Goal: Information Seeking & Learning: Learn about a topic

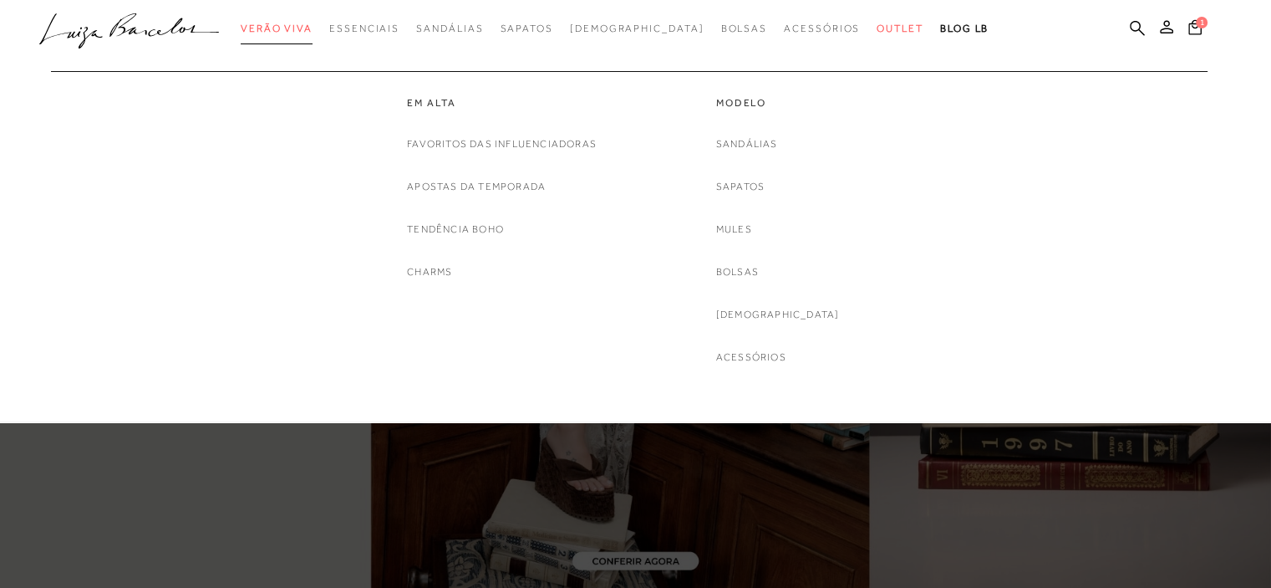
click at [313, 29] on span "Verão Viva" at bounding box center [277, 29] width 72 height 12
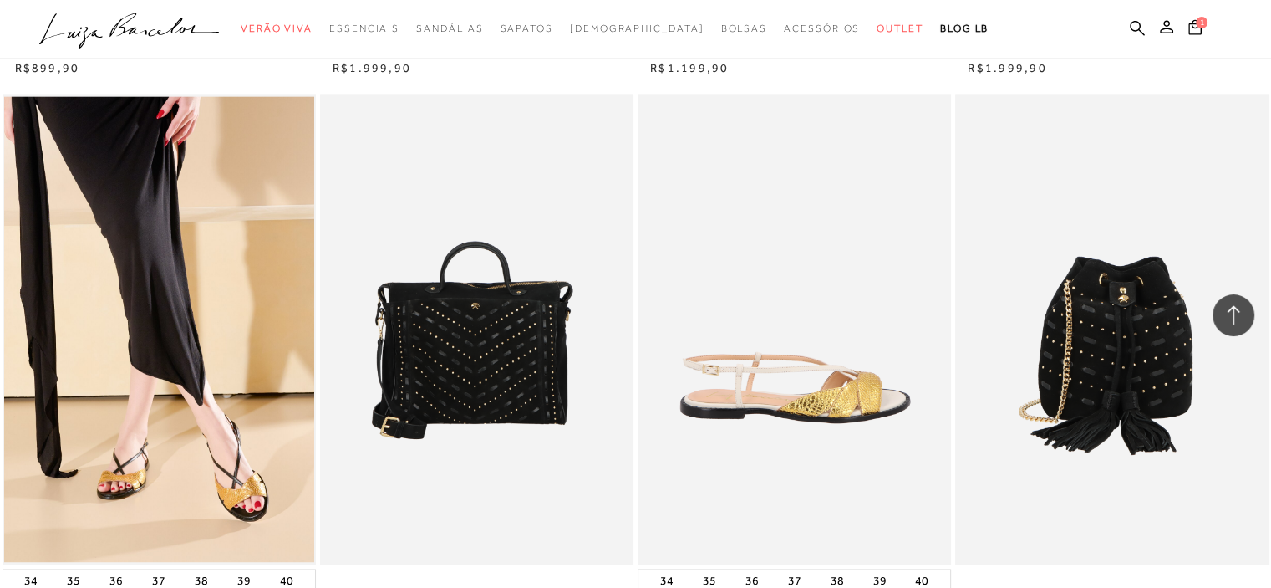
scroll to position [2424, 0]
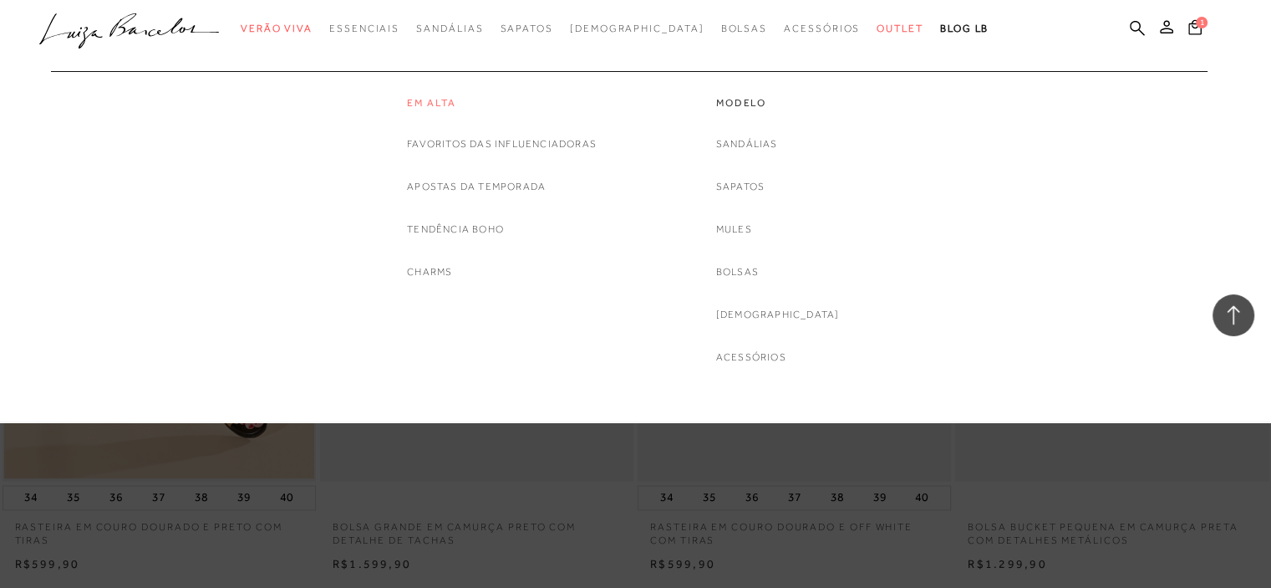
click at [441, 98] on link "Em alta" at bounding box center [502, 103] width 190 height 14
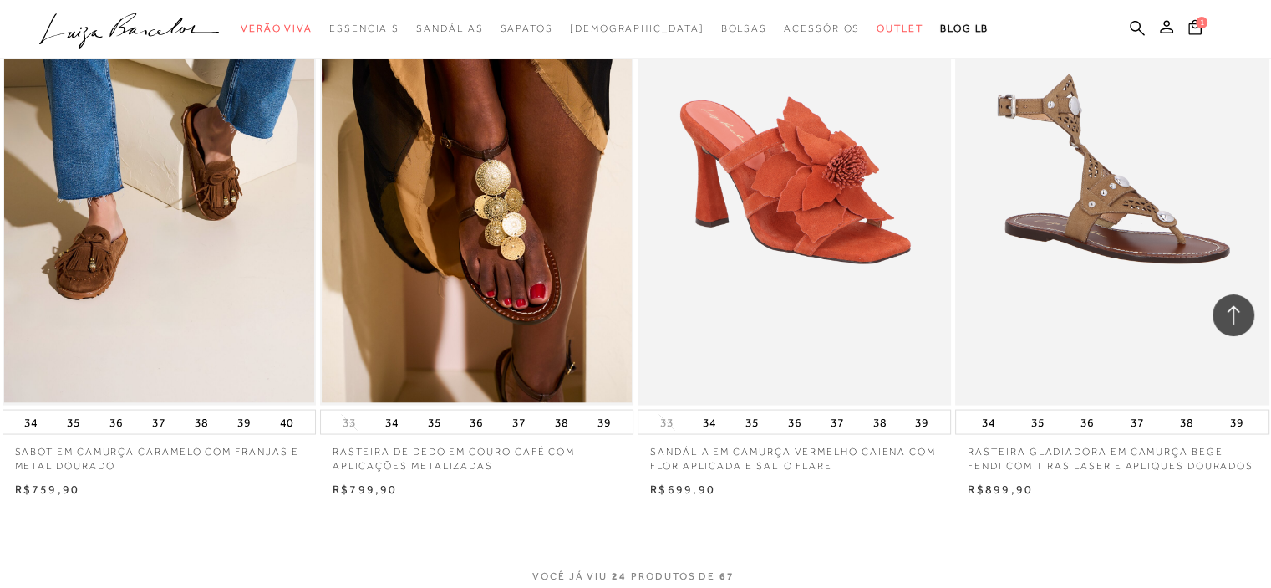
scroll to position [3260, 0]
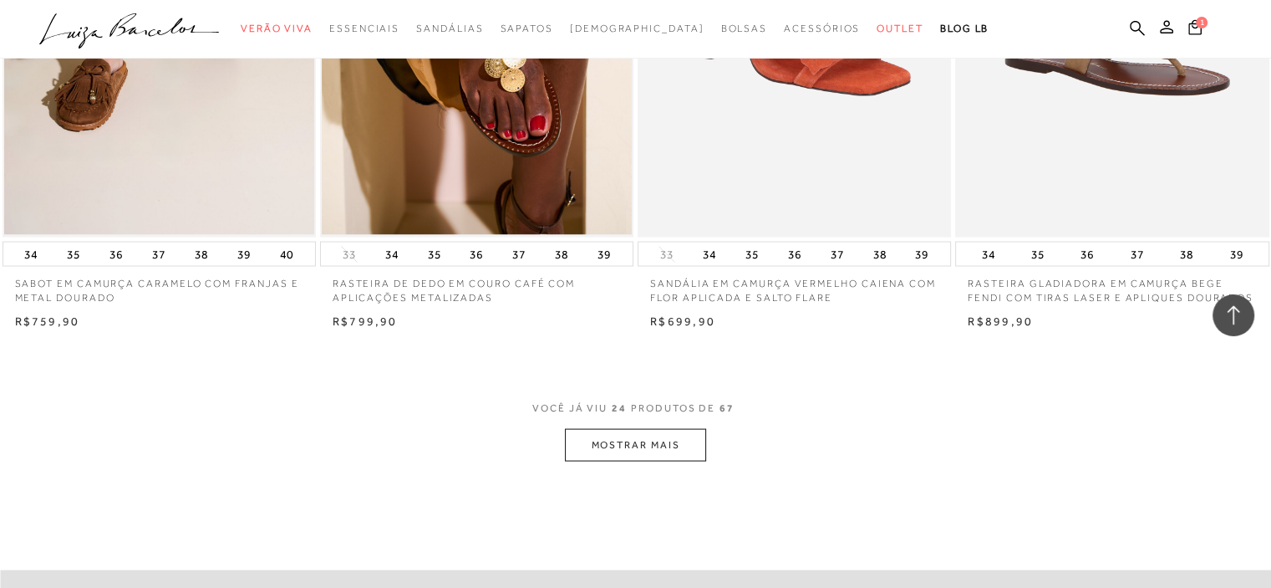
click at [643, 434] on button "MOSTRAR MAIS" at bounding box center [635, 445] width 140 height 33
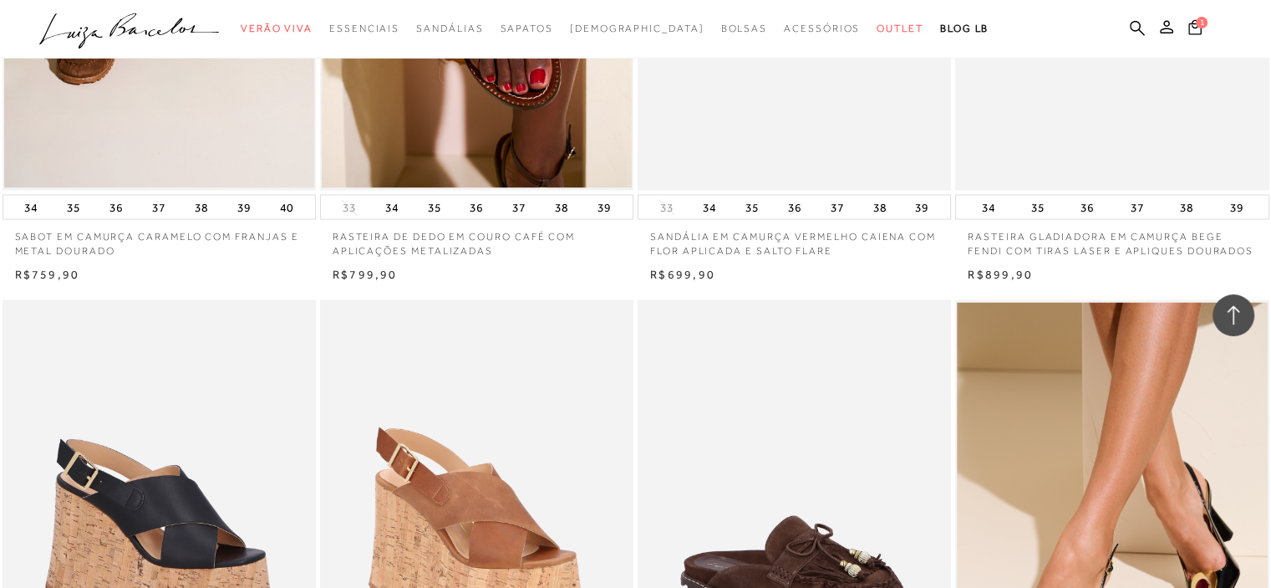
scroll to position [0, 0]
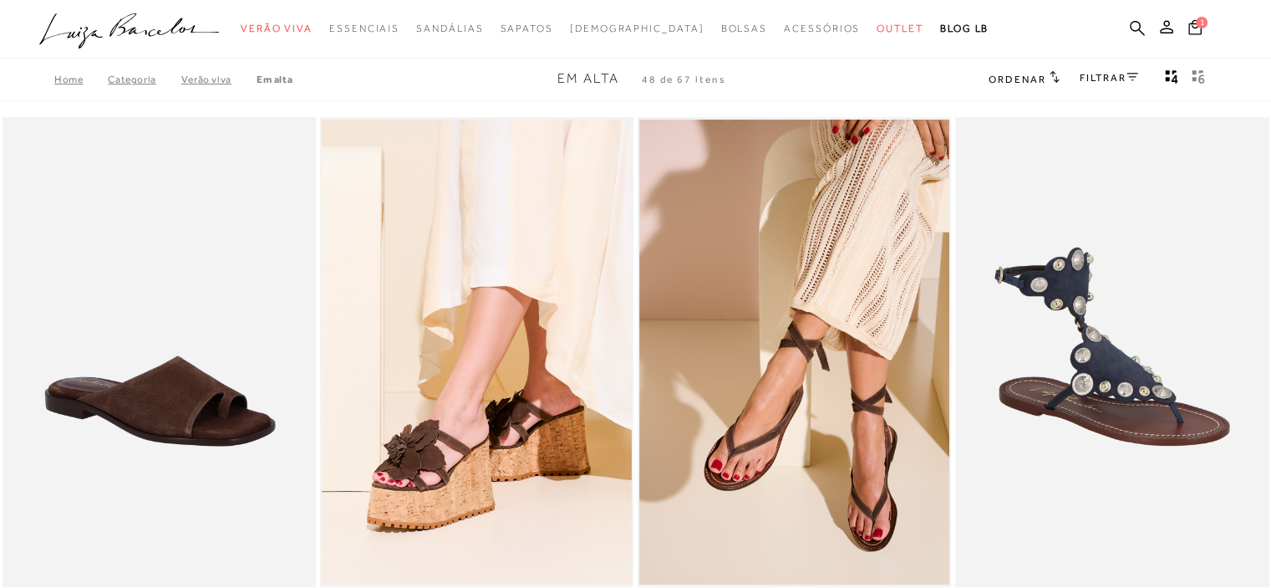
click at [210, 339] on img at bounding box center [160, 352] width 312 height 471
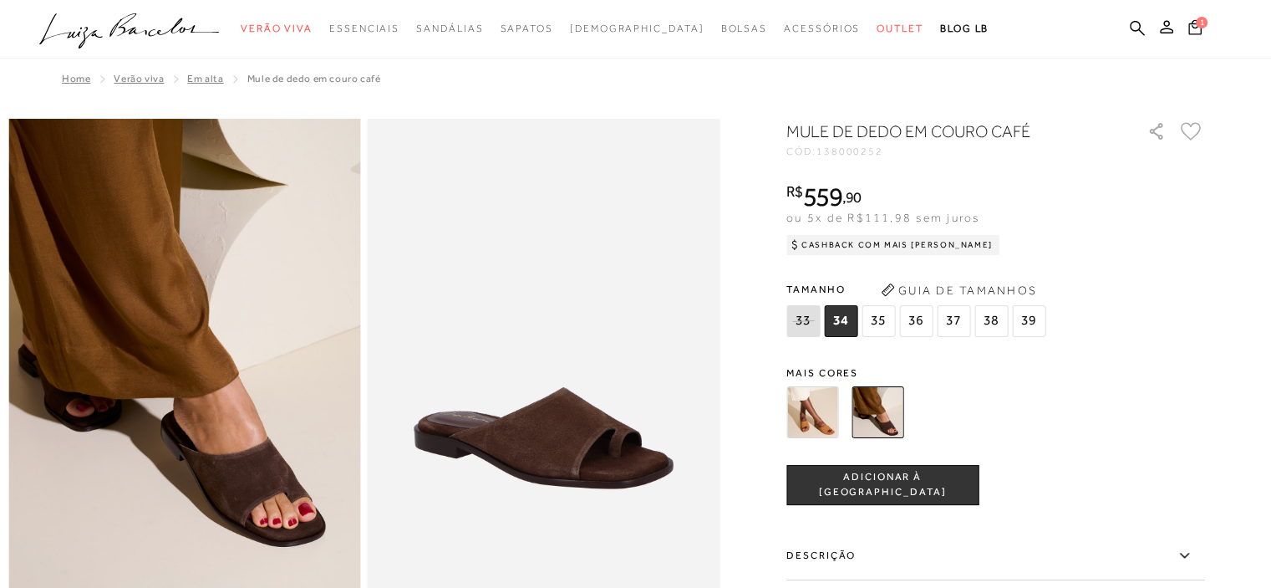
click at [813, 416] on img at bounding box center [813, 412] width 52 height 52
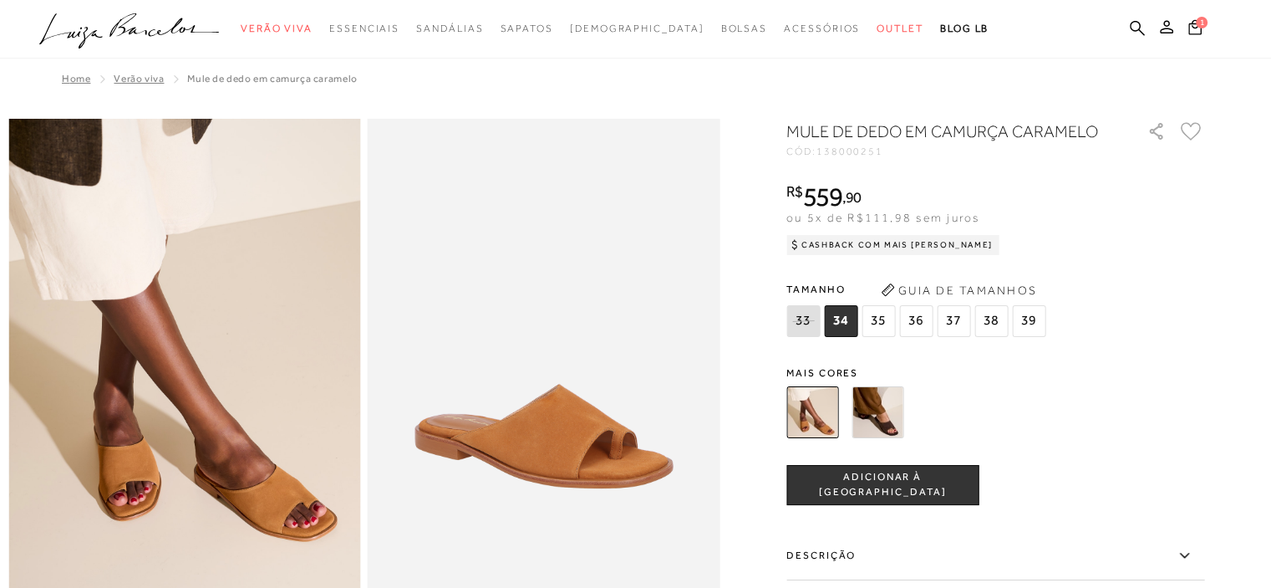
click at [896, 412] on img at bounding box center [878, 412] width 52 height 52
